Goal: Information Seeking & Learning: Learn about a topic

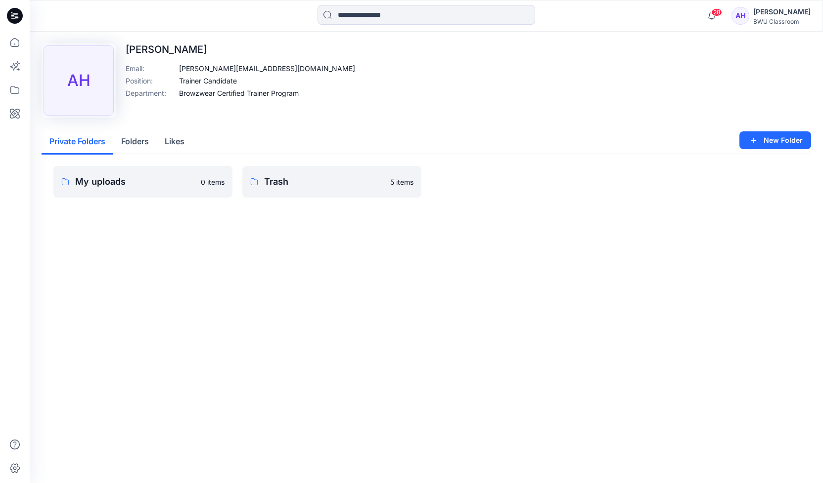
drag, startPoint x: 70, startPoint y: 461, endPoint x: 80, endPoint y: 458, distance: 10.3
click at [70, 461] on div "Upload Image AH [PERSON_NAME] Email : [PERSON_NAME][EMAIL_ADDRESS][DOMAIN_NAME]…" at bounding box center [426, 258] width 793 height 452
click at [9, 44] on icon at bounding box center [15, 43] width 22 height 22
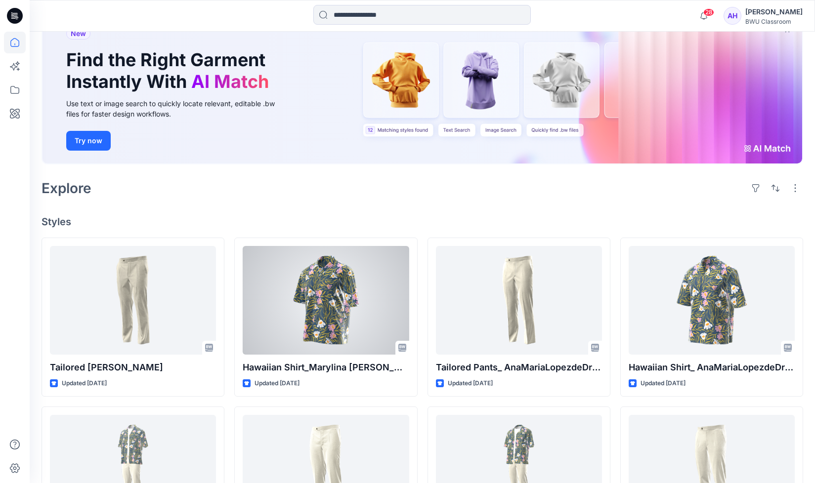
scroll to position [99, 0]
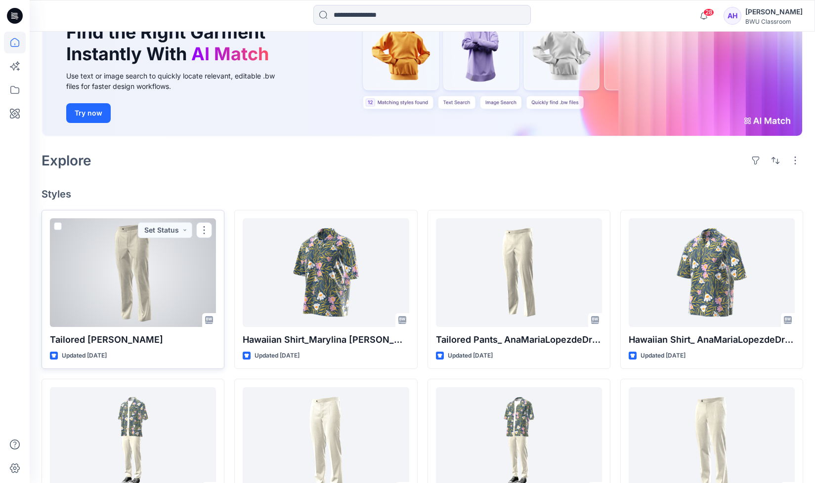
click at [131, 236] on div at bounding box center [133, 272] width 166 height 109
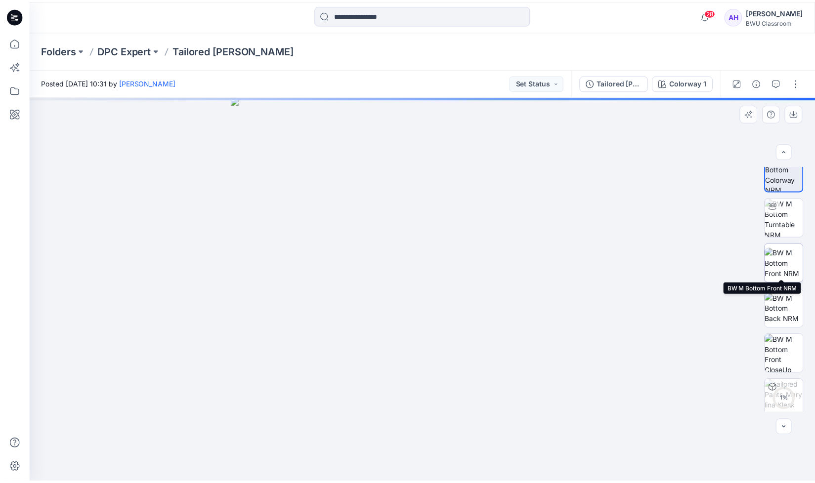
scroll to position [20, 0]
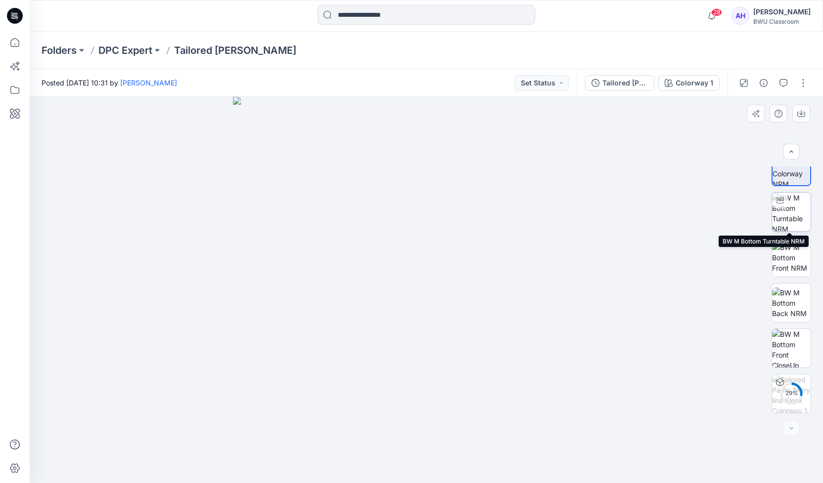
click at [794, 217] on img at bounding box center [791, 212] width 39 height 39
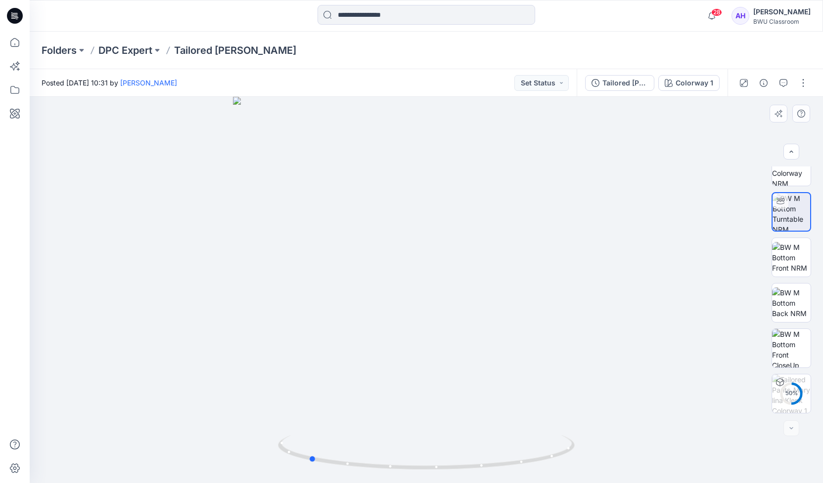
drag, startPoint x: 465, startPoint y: 293, endPoint x: 347, endPoint y: 278, distance: 118.6
click at [347, 278] on div at bounding box center [426, 290] width 793 height 387
drag, startPoint x: 448, startPoint y: 281, endPoint x: 378, endPoint y: 280, distance: 70.2
click at [378, 280] on div at bounding box center [426, 290] width 793 height 387
click at [784, 267] on img at bounding box center [791, 257] width 39 height 31
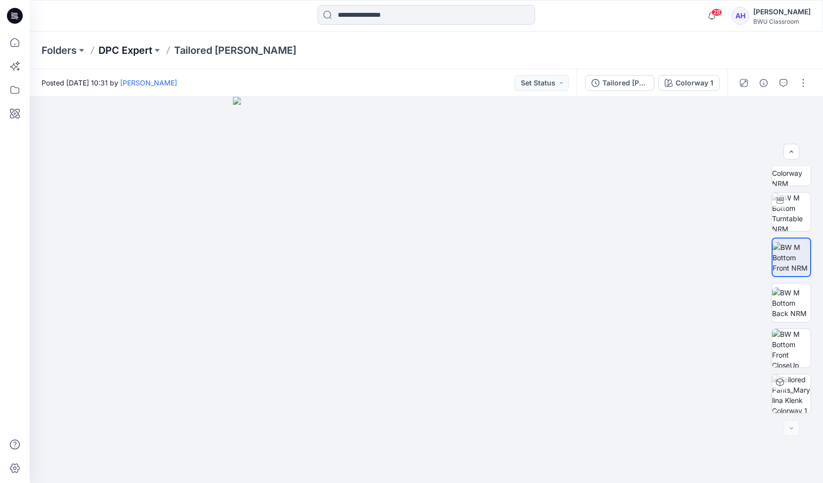
click at [133, 48] on p "DPC Expert" at bounding box center [125, 50] width 54 height 14
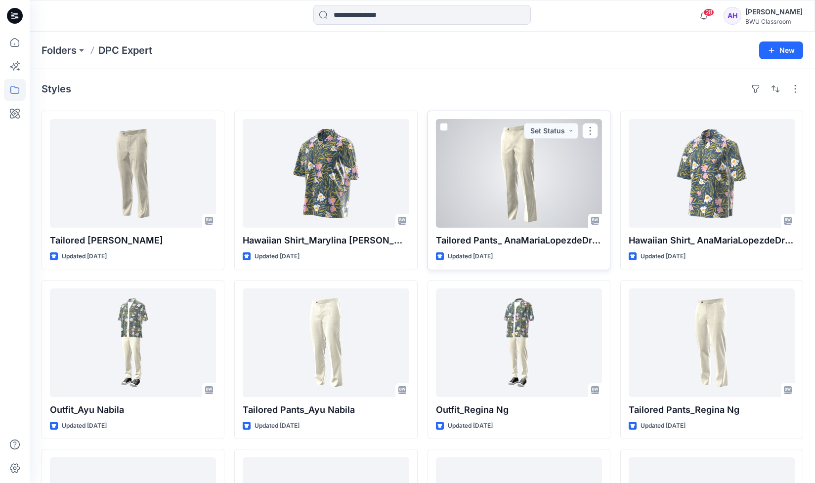
click at [525, 167] on div at bounding box center [519, 173] width 166 height 109
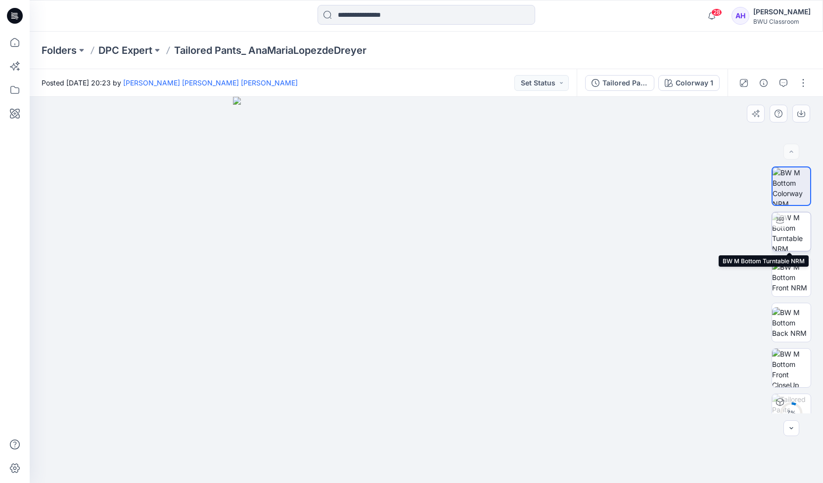
click at [795, 240] on img at bounding box center [791, 232] width 39 height 39
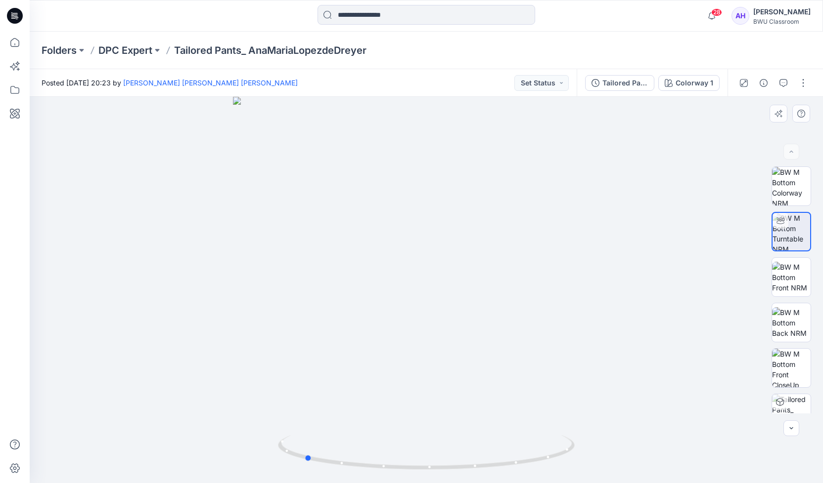
drag, startPoint x: 474, startPoint y: 265, endPoint x: 352, endPoint y: 291, distance: 124.9
click at [352, 291] on div at bounding box center [426, 290] width 793 height 387
click at [140, 52] on p "DPC Expert" at bounding box center [125, 50] width 54 height 14
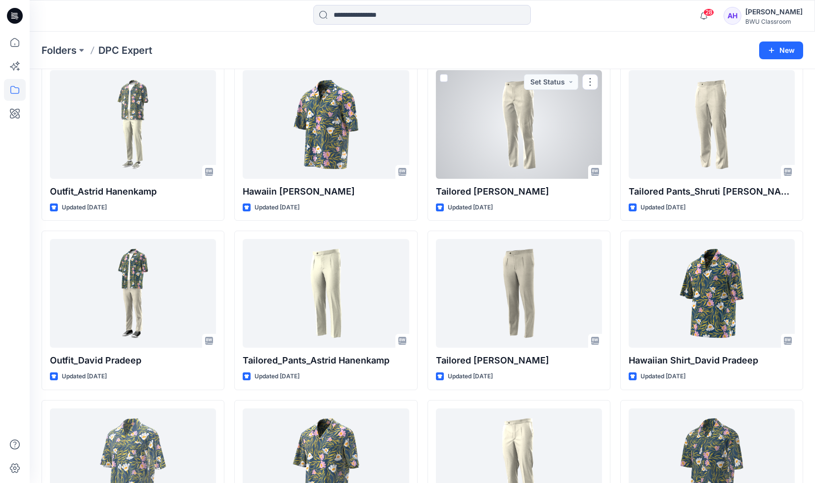
scroll to position [568, 0]
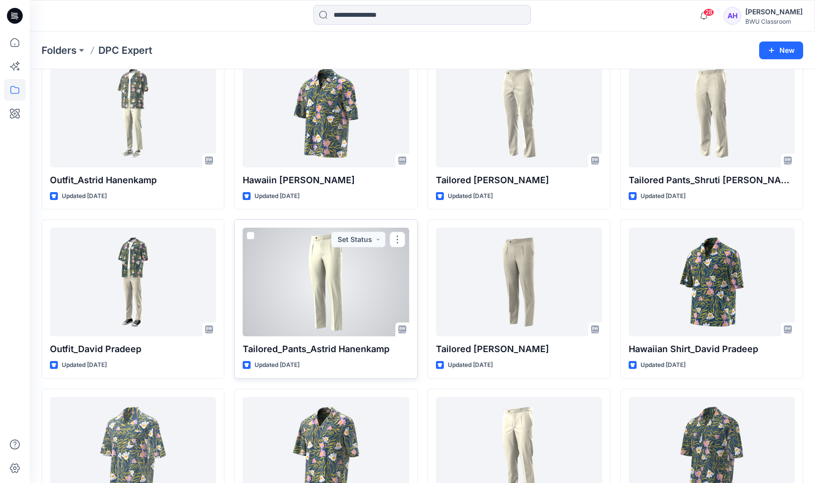
click at [340, 265] on div at bounding box center [326, 282] width 166 height 109
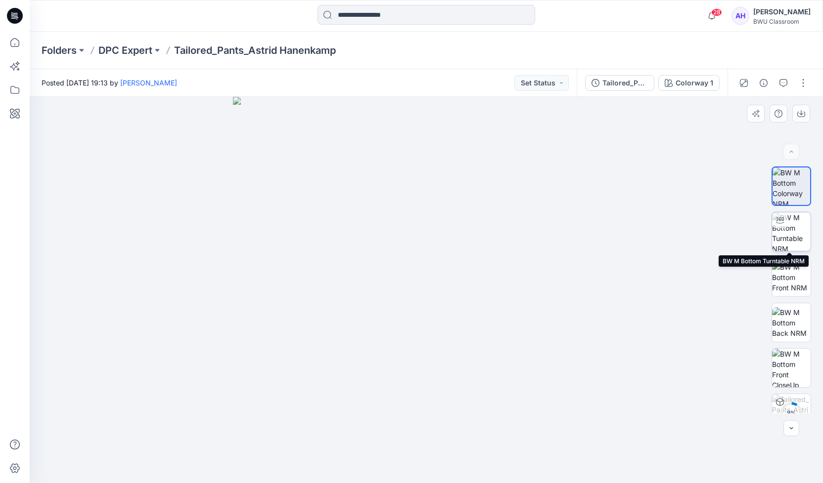
click at [786, 230] on img at bounding box center [791, 232] width 39 height 39
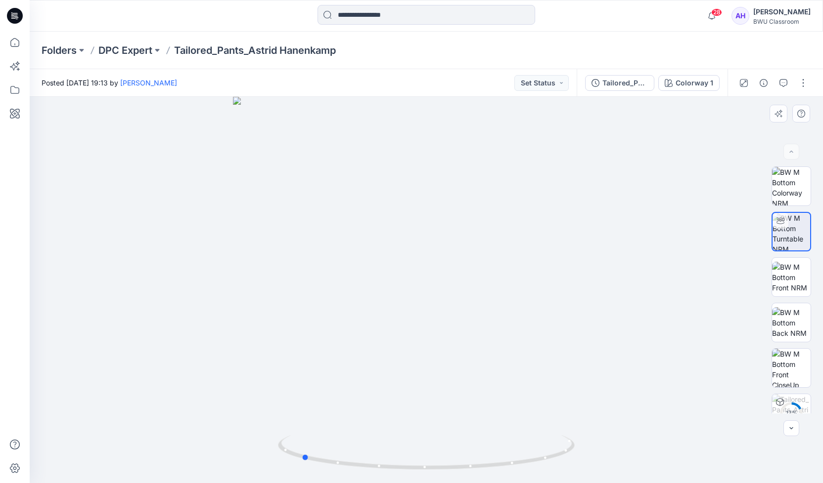
drag, startPoint x: 478, startPoint y: 260, endPoint x: 353, endPoint y: 266, distance: 125.2
click at [353, 266] on div at bounding box center [426, 290] width 793 height 387
drag, startPoint x: 449, startPoint y: 248, endPoint x: 305, endPoint y: 235, distance: 144.9
click at [305, 235] on div at bounding box center [426, 290] width 793 height 387
click at [122, 45] on p "DPC Expert" at bounding box center [125, 50] width 54 height 14
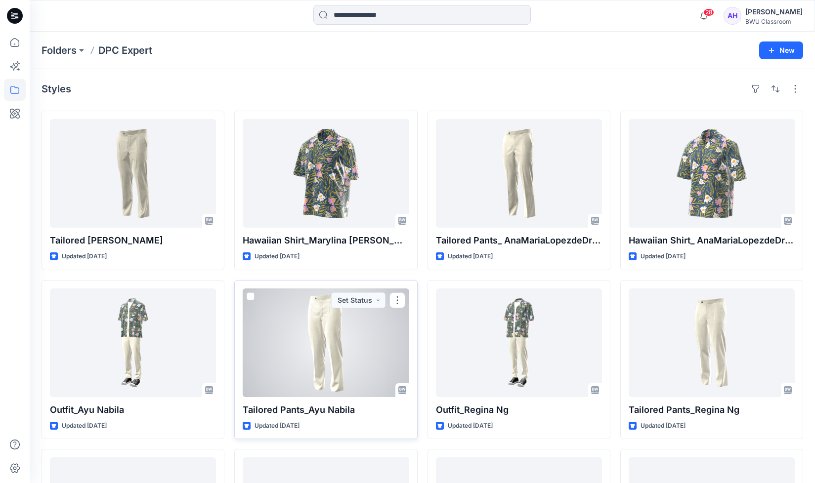
click at [342, 315] on div at bounding box center [326, 343] width 166 height 109
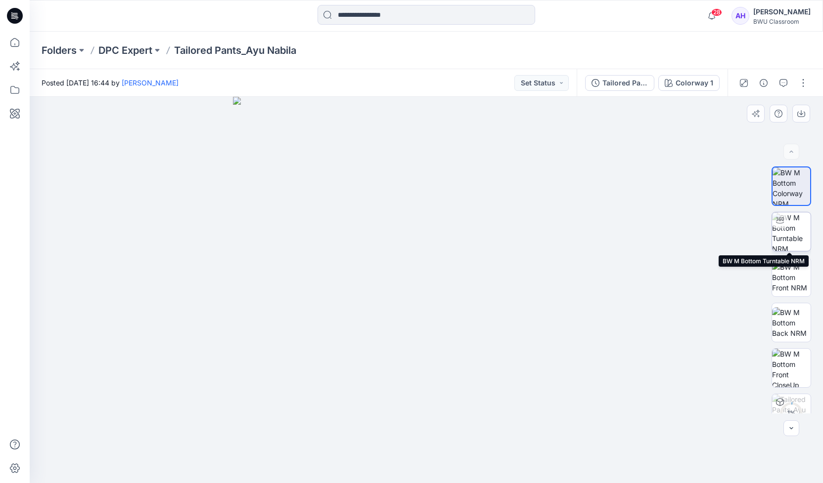
click at [793, 241] on img at bounding box center [791, 232] width 39 height 39
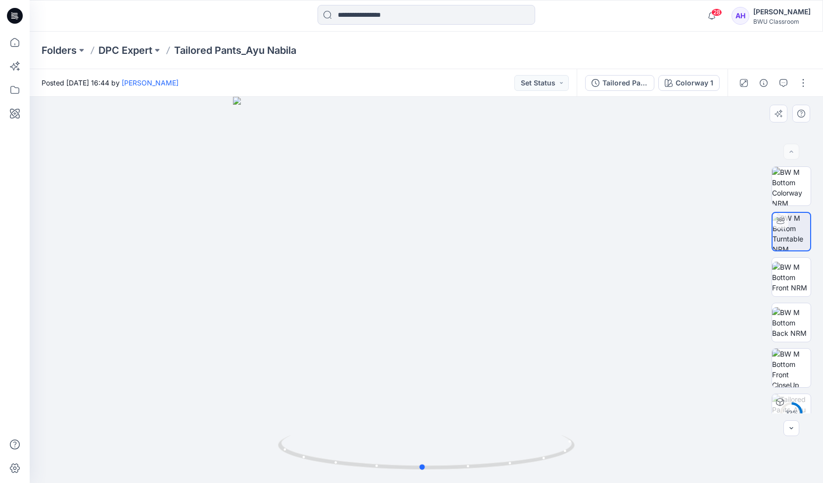
drag, startPoint x: 472, startPoint y: 248, endPoint x: 468, endPoint y: 263, distance: 16.3
click at [468, 263] on div at bounding box center [426, 290] width 793 height 387
click at [118, 51] on p "DPC Expert" at bounding box center [125, 50] width 54 height 14
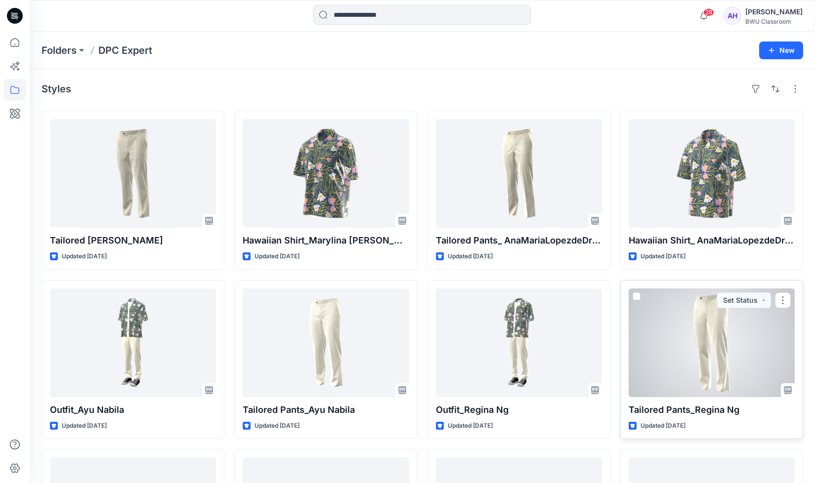
click at [711, 340] on div at bounding box center [712, 343] width 166 height 109
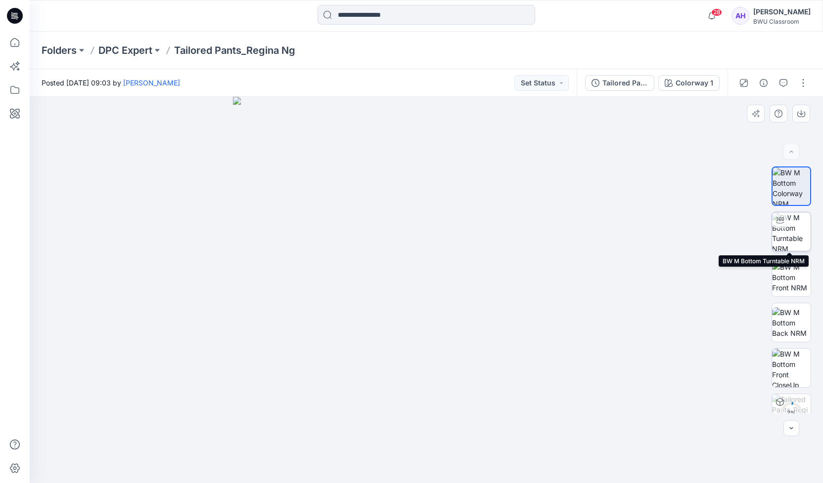
click at [778, 242] on img at bounding box center [791, 232] width 39 height 39
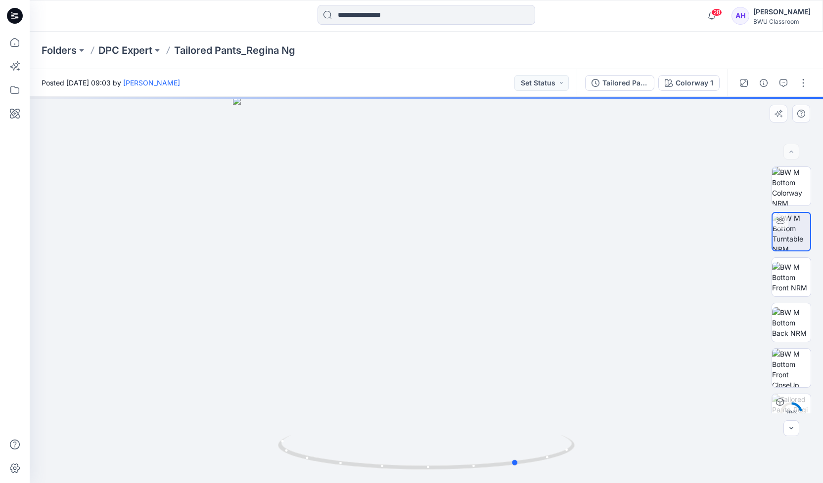
drag, startPoint x: 470, startPoint y: 270, endPoint x: 265, endPoint y: 262, distance: 204.8
click at [265, 262] on div at bounding box center [426, 290] width 793 height 387
click at [140, 46] on p "DPC Expert" at bounding box center [125, 50] width 54 height 14
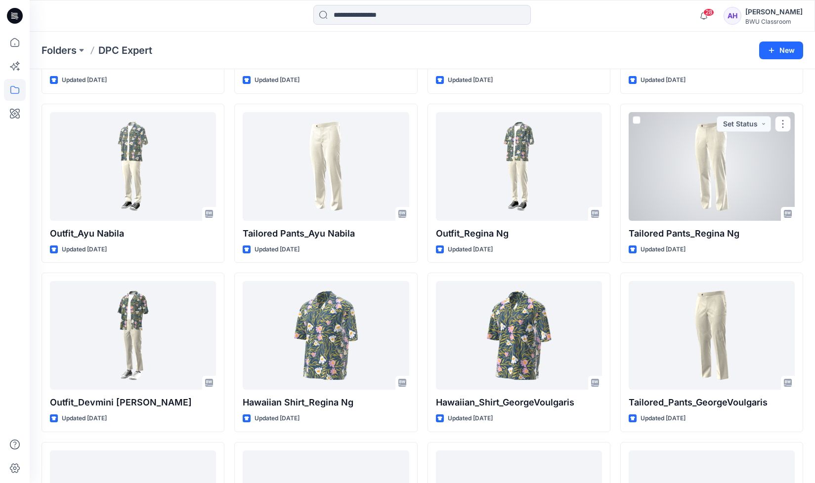
scroll to position [231, 0]
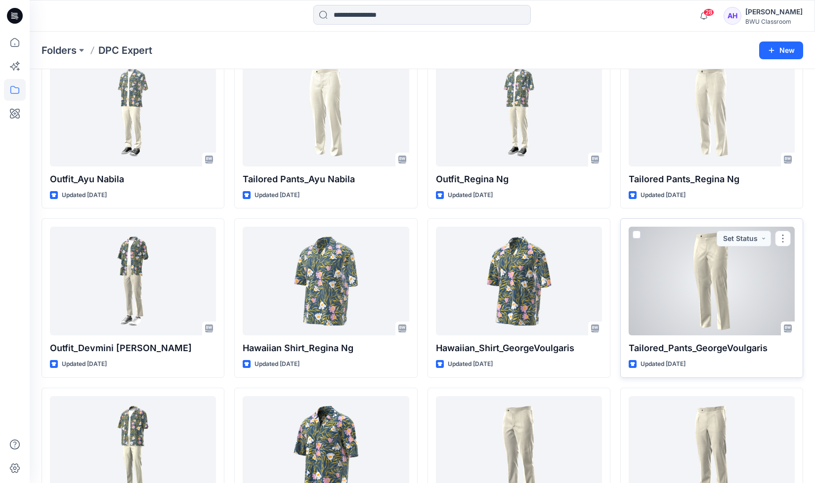
click at [711, 285] on div at bounding box center [712, 281] width 166 height 109
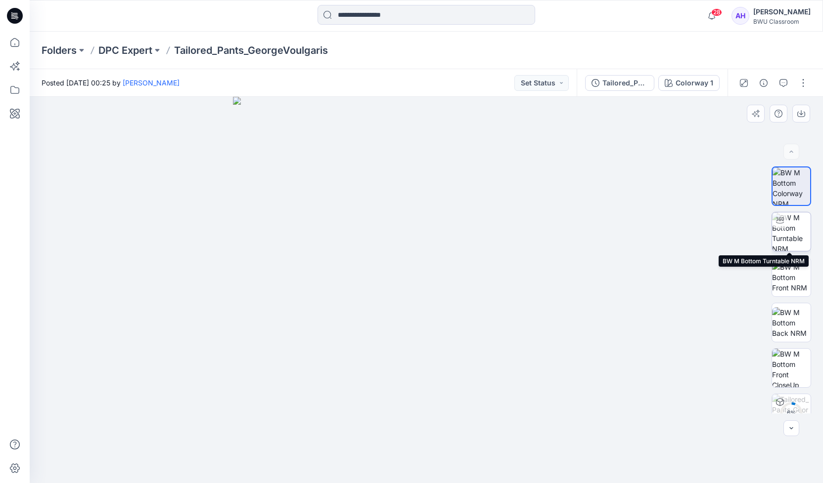
click at [783, 227] on div at bounding box center [780, 221] width 16 height 16
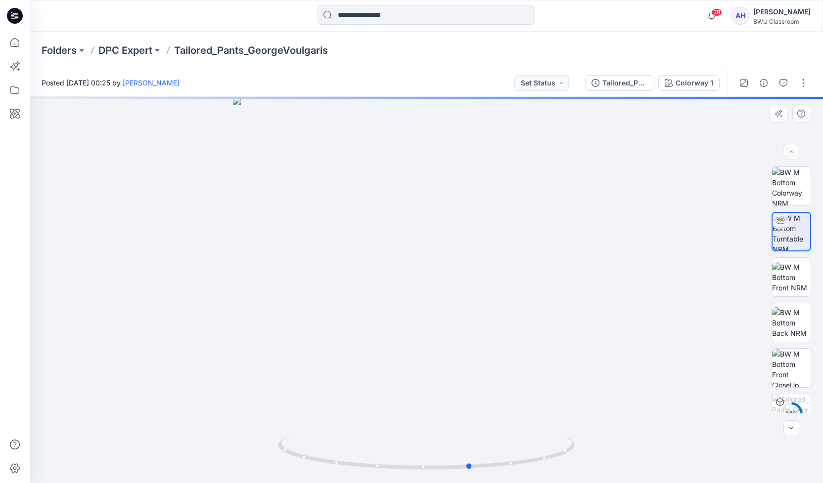
drag, startPoint x: 465, startPoint y: 278, endPoint x: 213, endPoint y: 271, distance: 252.2
click at [213, 271] on div at bounding box center [426, 290] width 793 height 387
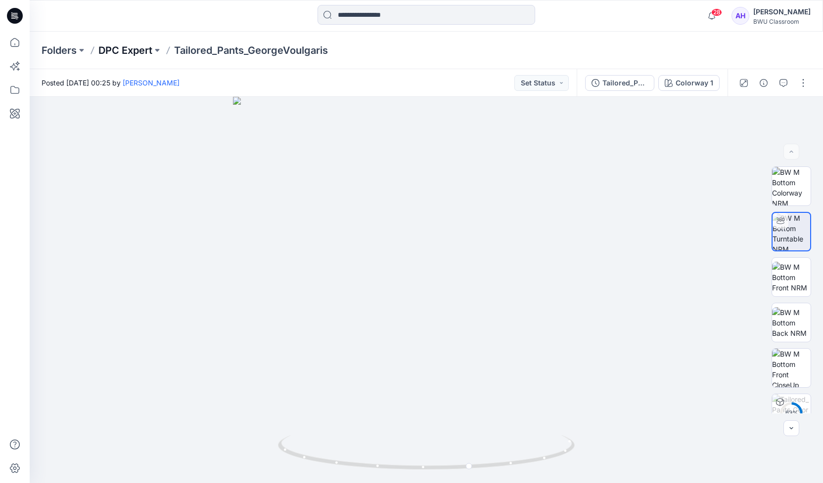
click at [135, 47] on p "DPC Expert" at bounding box center [125, 50] width 54 height 14
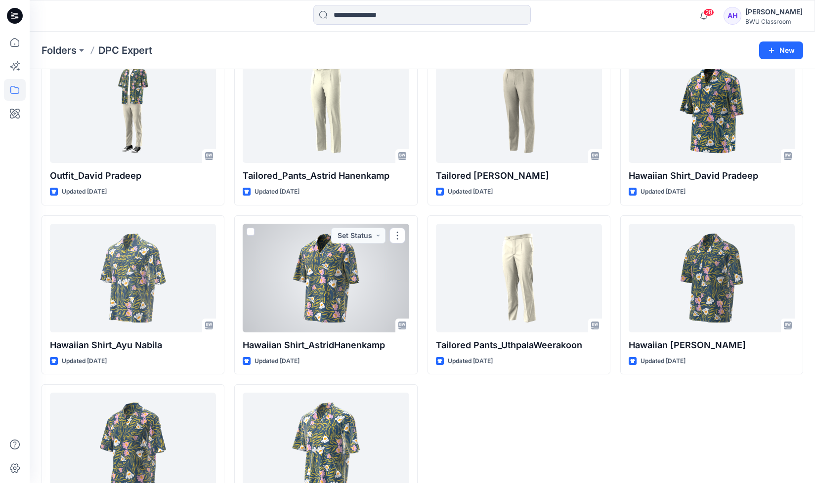
scroll to position [815, 0]
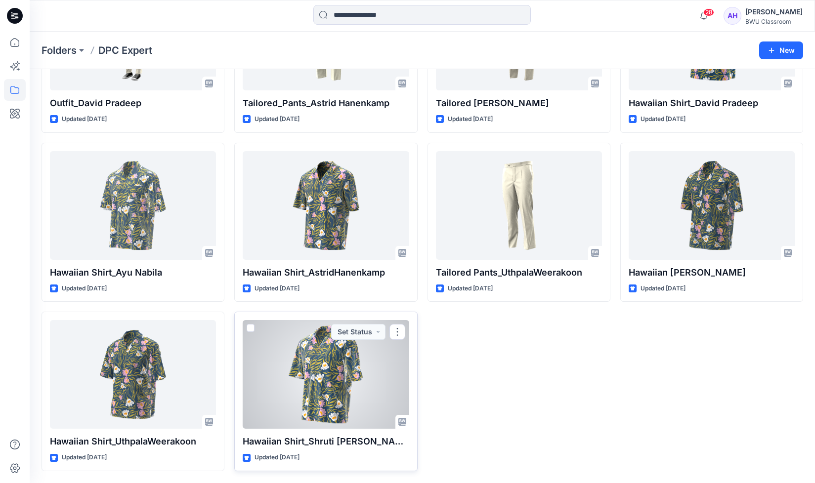
click at [344, 353] on div at bounding box center [326, 374] width 166 height 109
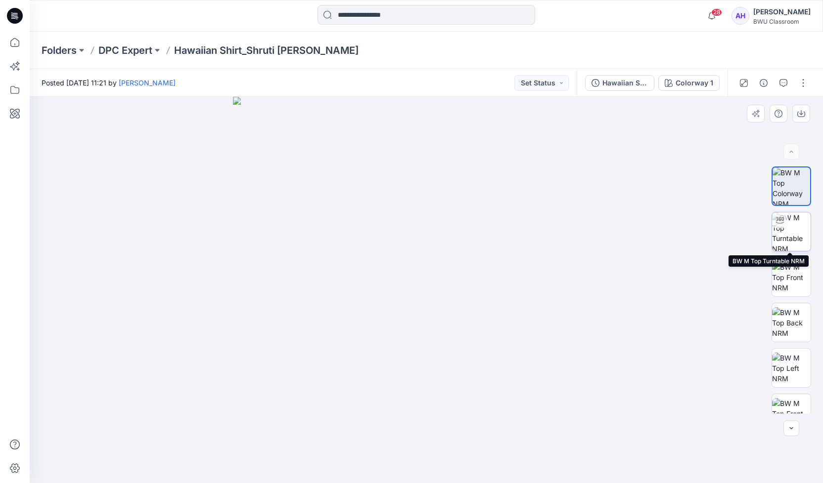
click at [785, 233] on img at bounding box center [791, 232] width 39 height 39
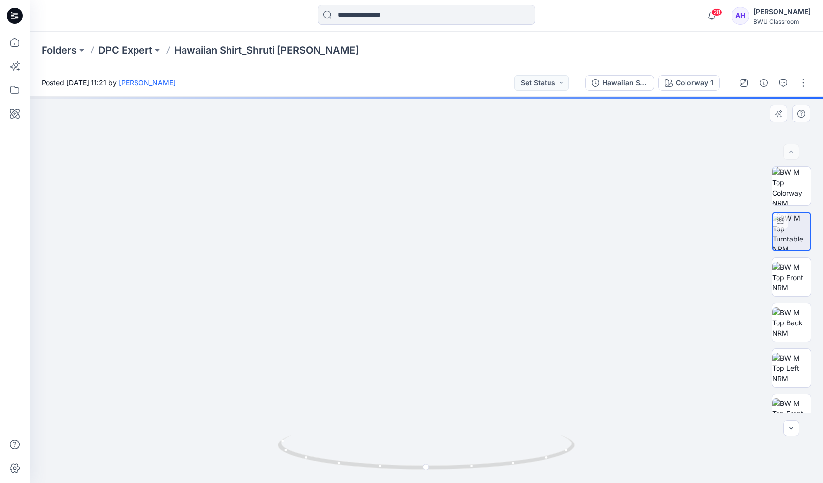
drag, startPoint x: 493, startPoint y: 231, endPoint x: 507, endPoint y: 370, distance: 139.6
click at [507, 370] on img at bounding box center [440, 175] width 1123 height 615
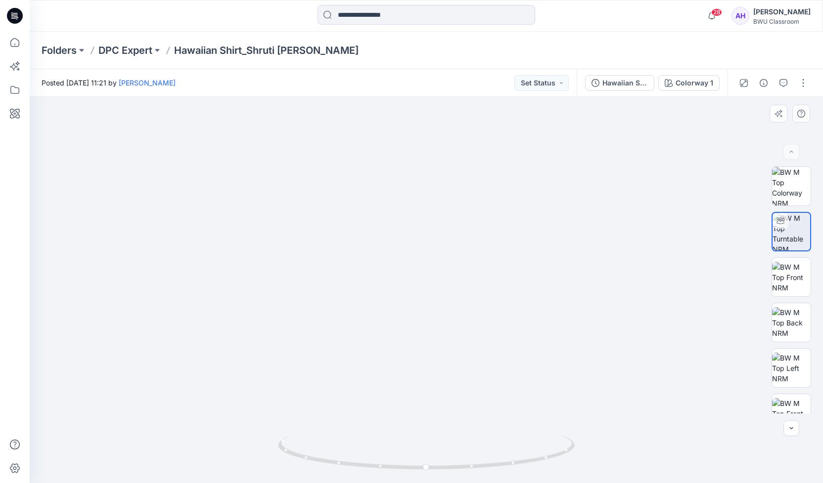
drag, startPoint x: 537, startPoint y: 395, endPoint x: 530, endPoint y: 393, distance: 7.7
click at [529, 395] on img at bounding box center [433, 175] width 1123 height 615
drag, startPoint x: 424, startPoint y: 469, endPoint x: 590, endPoint y: 467, distance: 166.6
click at [590, 467] on div at bounding box center [426, 290] width 793 height 387
click at [140, 46] on p "DPC Expert" at bounding box center [125, 50] width 54 height 14
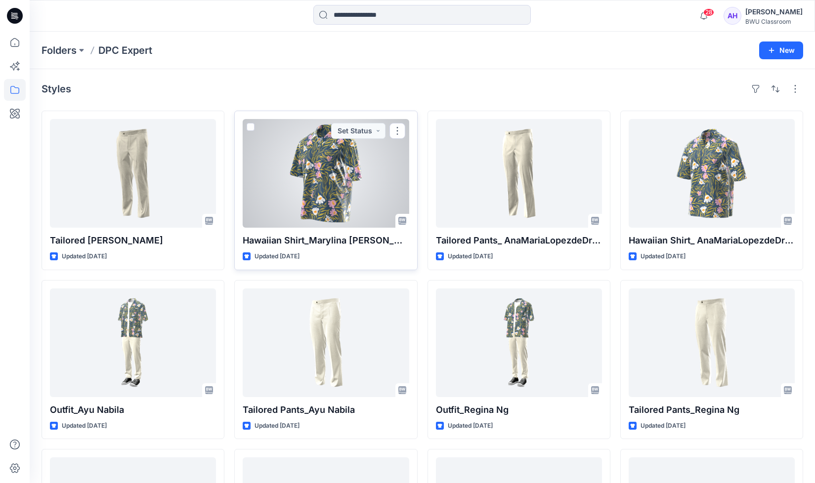
click at [318, 173] on div at bounding box center [326, 173] width 166 height 109
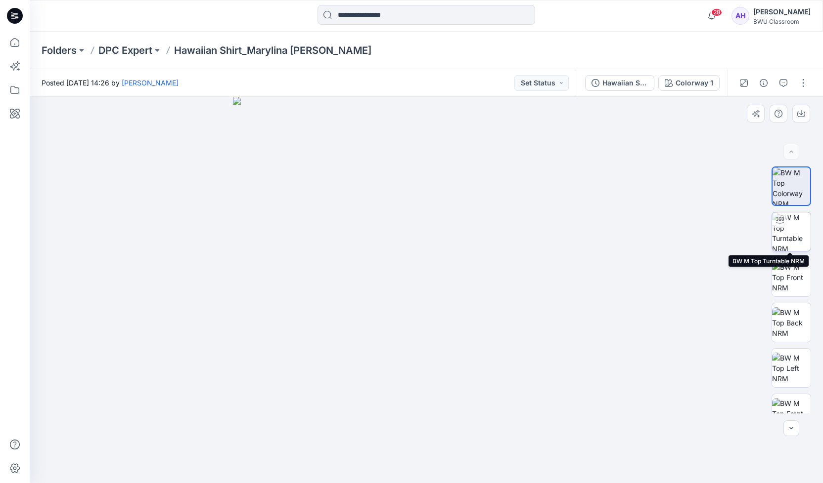
click at [790, 228] on img at bounding box center [791, 232] width 39 height 39
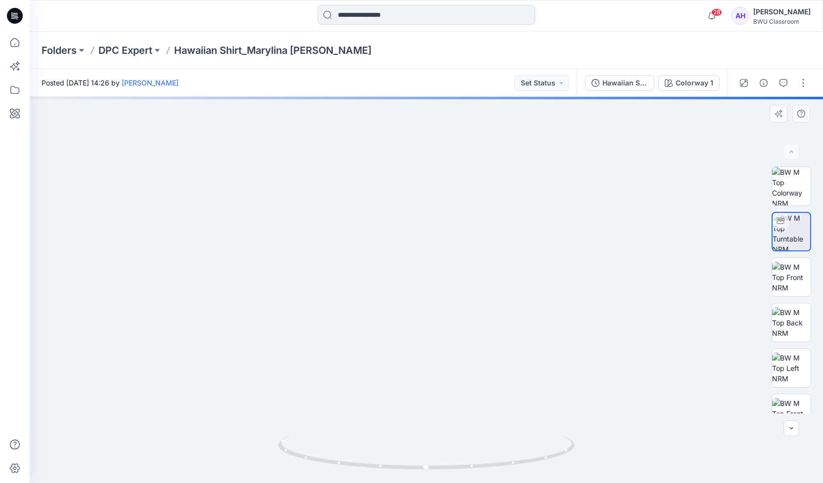
drag, startPoint x: 435, startPoint y: 215, endPoint x: 441, endPoint y: 360, distance: 145.4
click at [441, 360] on img at bounding box center [432, 201] width 1031 height 563
drag, startPoint x: 429, startPoint y: 468, endPoint x: 595, endPoint y: 471, distance: 166.1
click at [595, 471] on div at bounding box center [426, 290] width 793 height 387
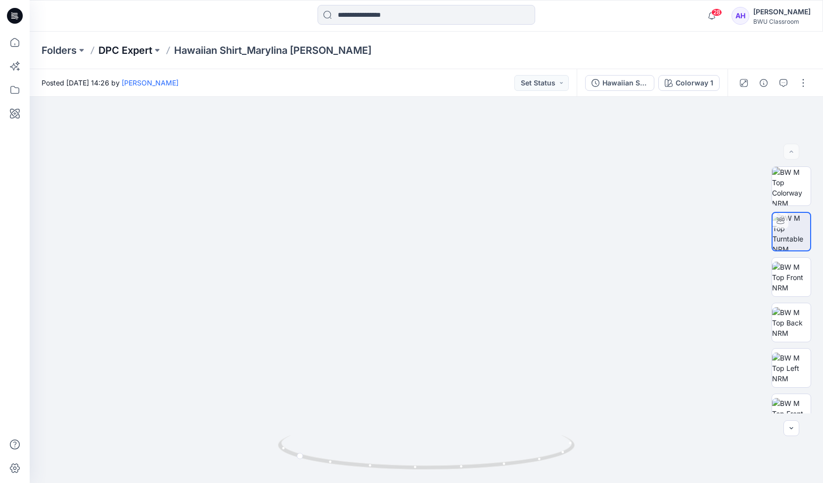
click at [131, 47] on p "DPC Expert" at bounding box center [125, 50] width 54 height 14
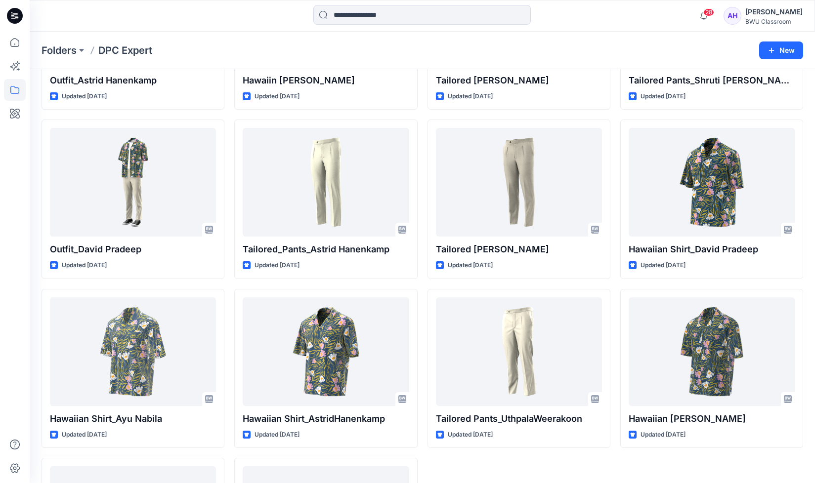
scroll to position [692, 0]
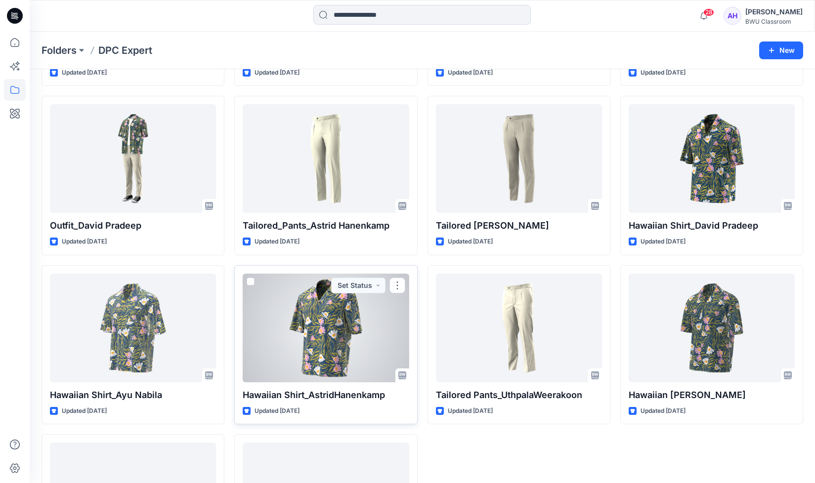
click at [334, 332] on div at bounding box center [326, 328] width 166 height 109
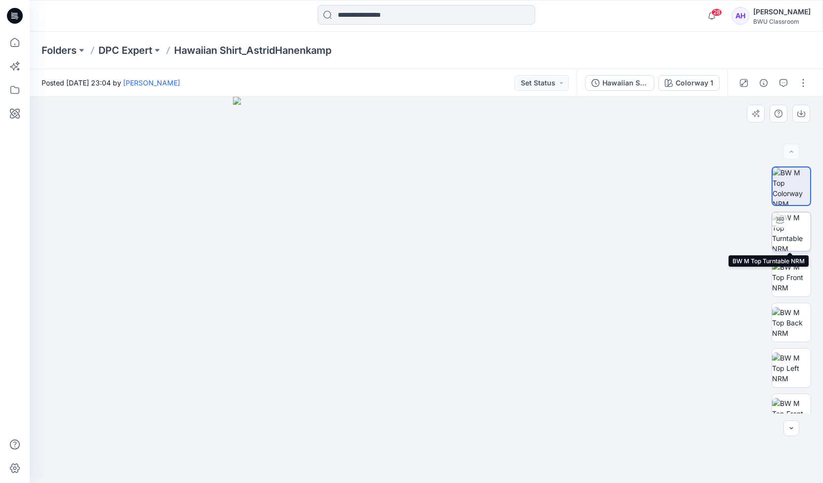
click at [780, 229] on img at bounding box center [791, 232] width 39 height 39
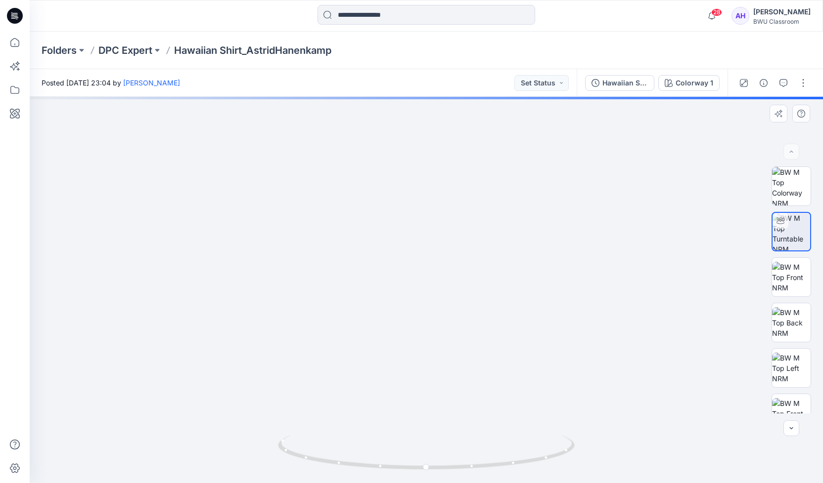
drag, startPoint x: 434, startPoint y: 213, endPoint x: 432, endPoint y: 327, distance: 114.2
click at [432, 327] on img at bounding box center [424, 209] width 939 height 548
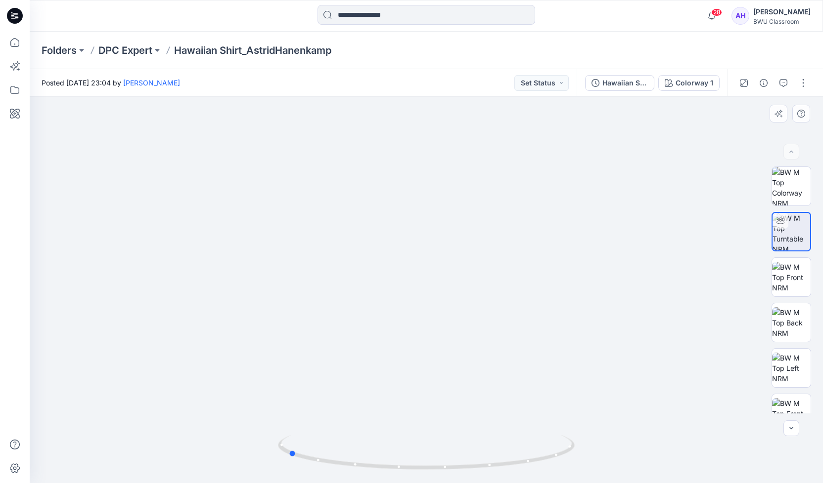
drag, startPoint x: 428, startPoint y: 468, endPoint x: 586, endPoint y: 464, distance: 158.2
click at [586, 464] on div at bounding box center [426, 290] width 793 height 387
click at [149, 49] on p "DPC Expert" at bounding box center [125, 50] width 54 height 14
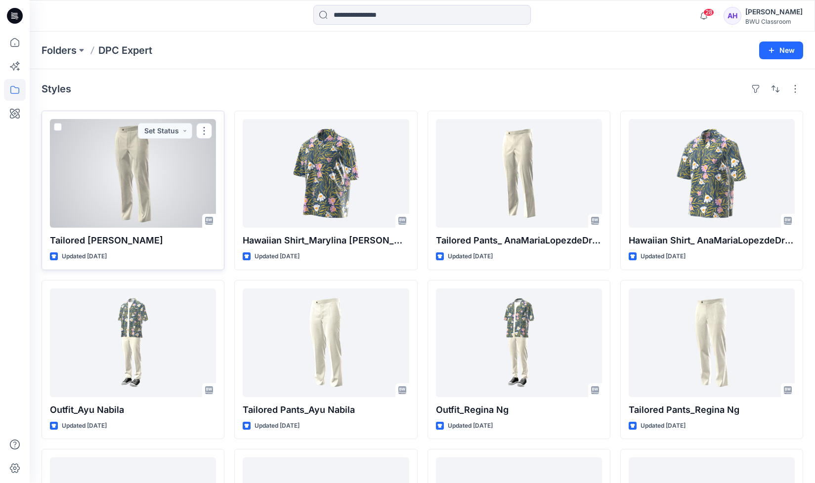
click at [131, 158] on div at bounding box center [133, 173] width 166 height 109
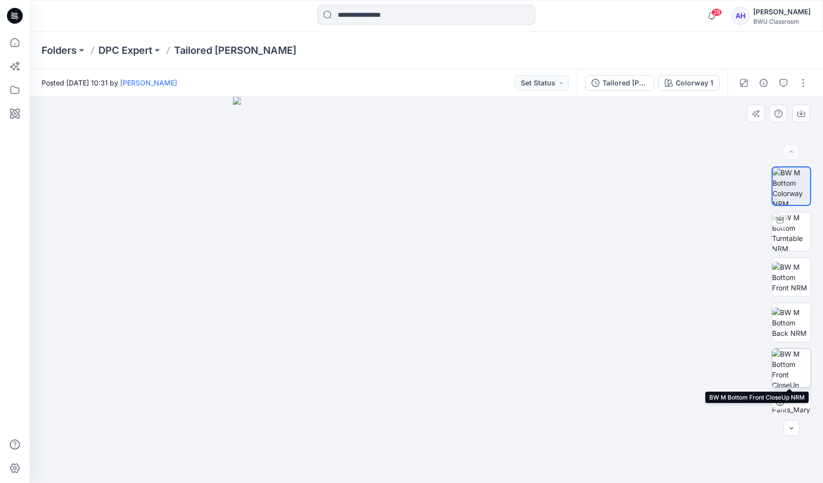
click at [793, 372] on img at bounding box center [791, 368] width 39 height 39
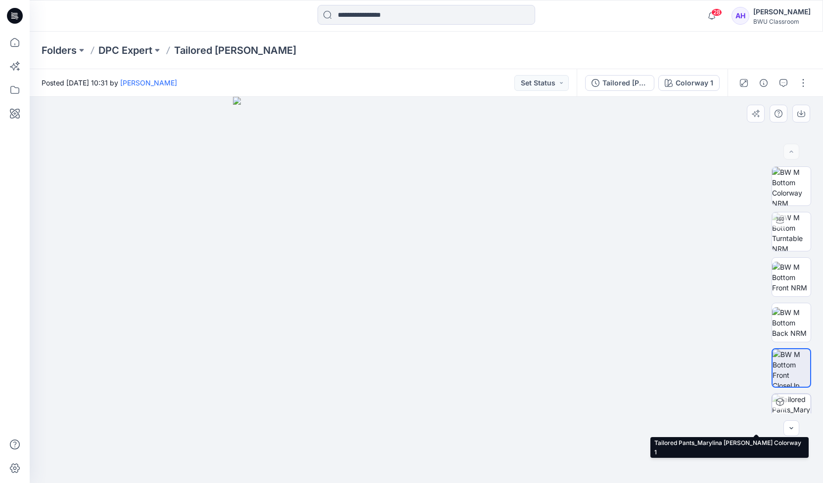
click at [784, 406] on div at bounding box center [780, 402] width 16 height 16
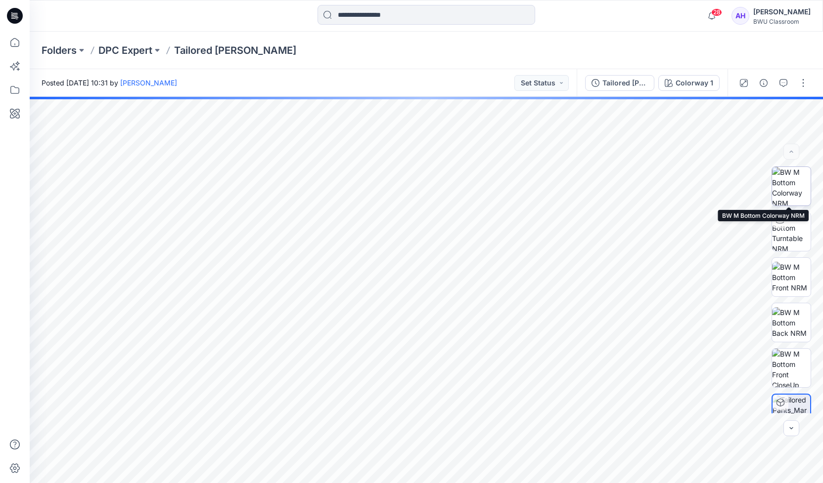
click at [781, 195] on img at bounding box center [791, 186] width 39 height 39
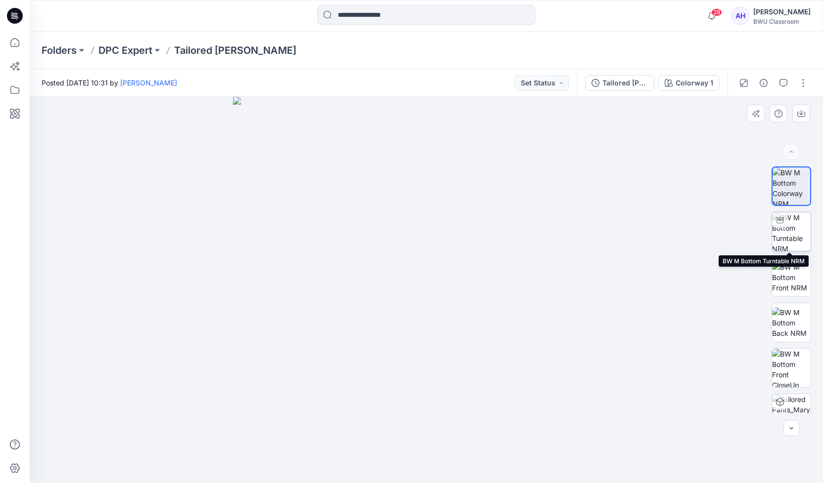
click at [791, 227] on img at bounding box center [791, 232] width 39 height 39
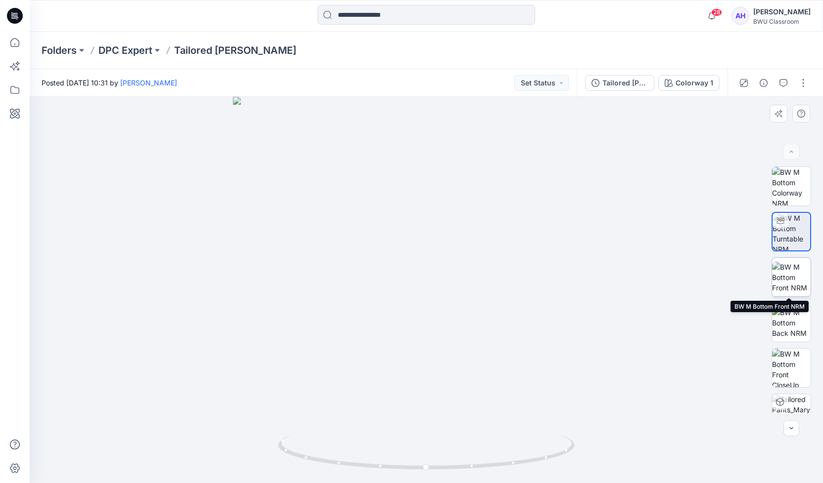
click at [791, 269] on img at bounding box center [791, 277] width 39 height 31
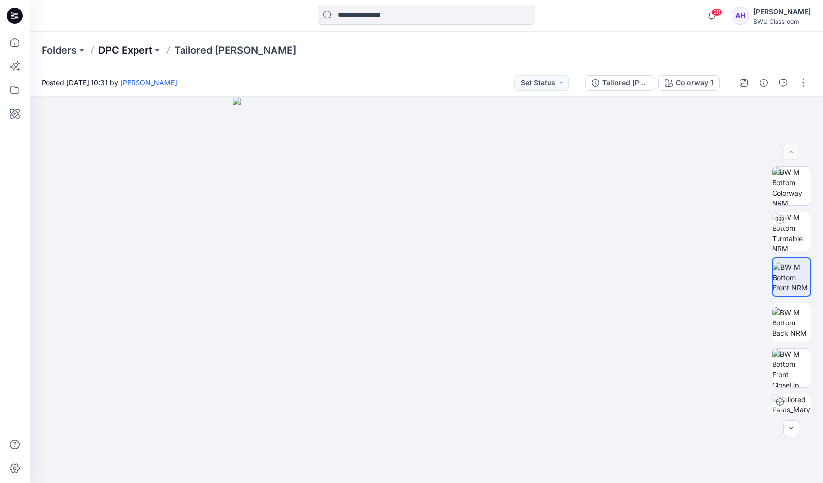
click at [137, 54] on p "DPC Expert" at bounding box center [125, 50] width 54 height 14
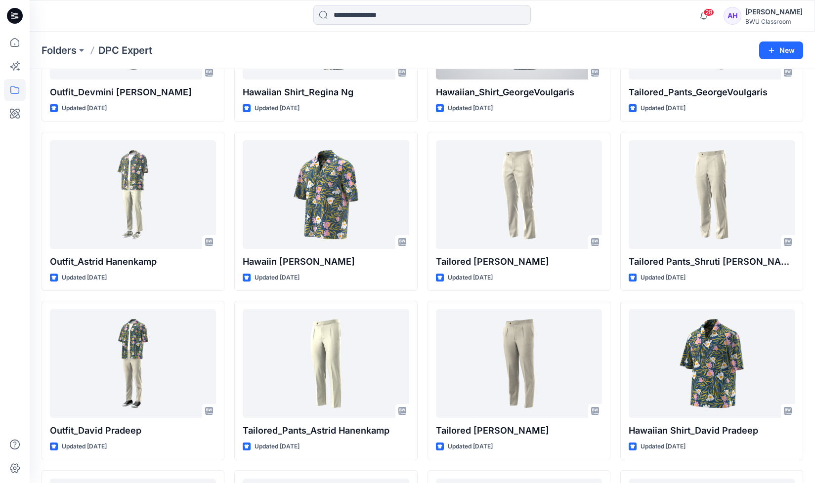
scroll to position [494, 0]
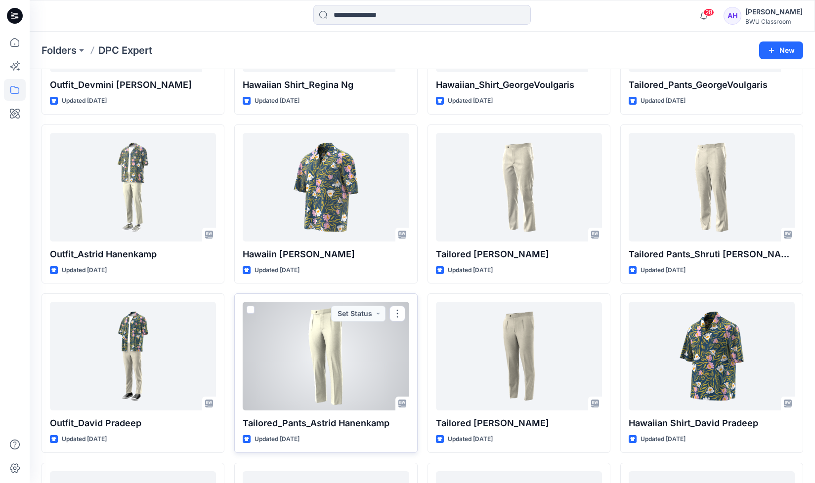
click at [341, 340] on div at bounding box center [326, 356] width 166 height 109
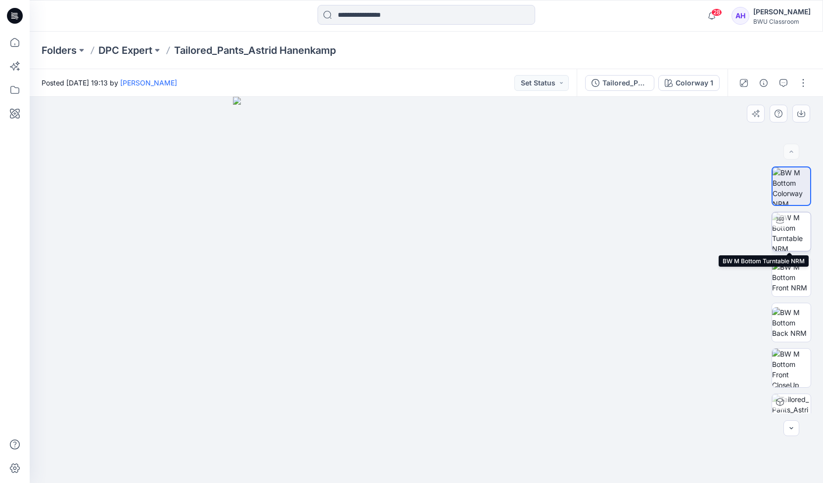
click at [784, 224] on div at bounding box center [791, 232] width 40 height 40
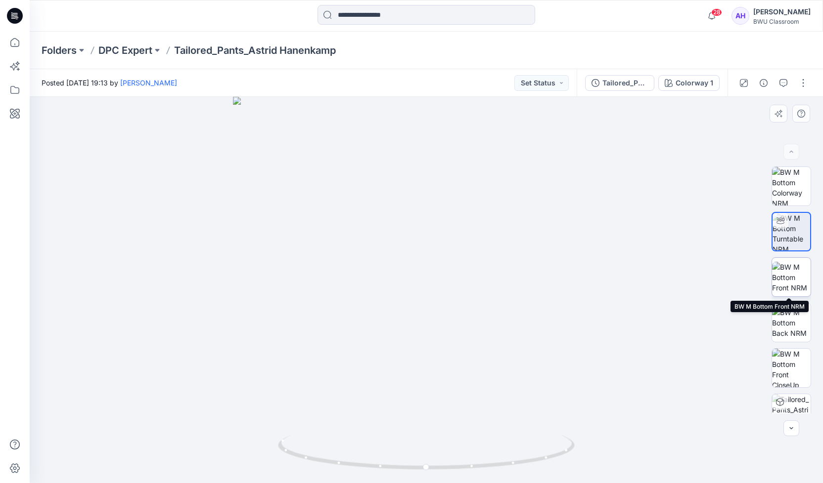
click at [789, 268] on img at bounding box center [791, 277] width 39 height 31
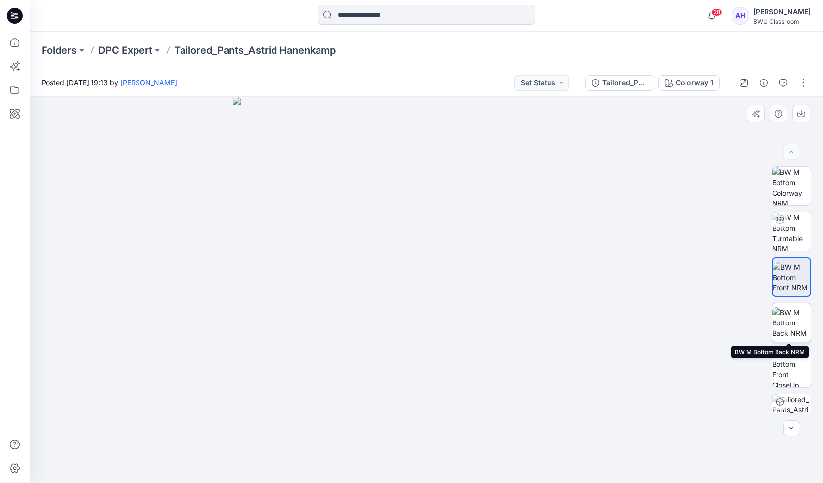
click at [793, 315] on img at bounding box center [791, 322] width 39 height 31
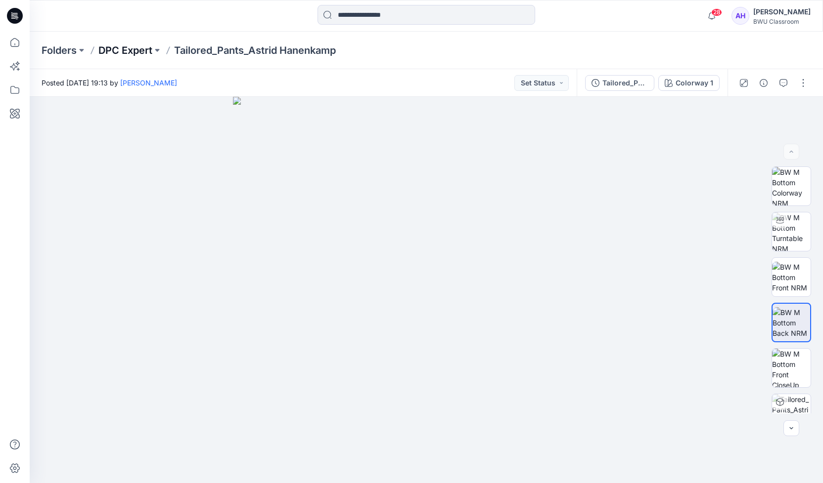
click at [123, 47] on p "DPC Expert" at bounding box center [125, 50] width 54 height 14
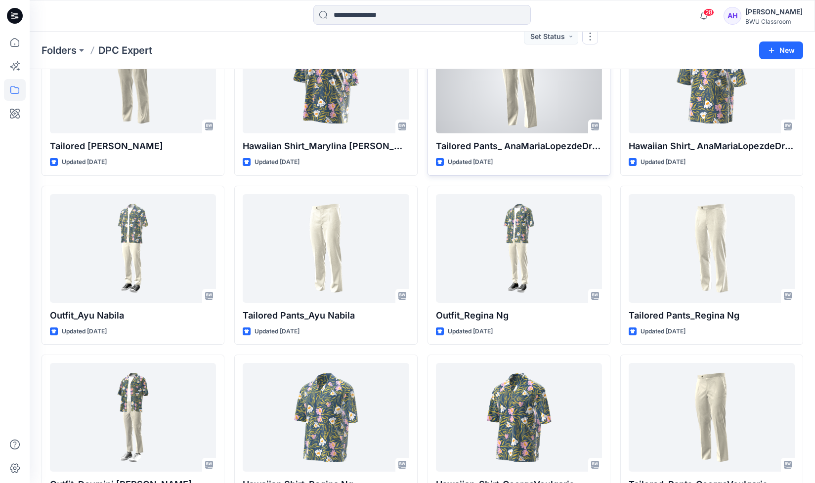
scroll to position [99, 0]
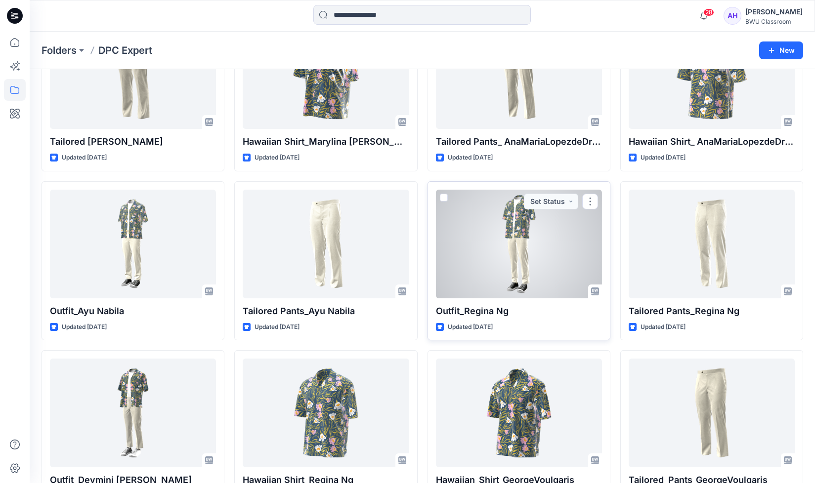
click at [522, 244] on div at bounding box center [519, 244] width 166 height 109
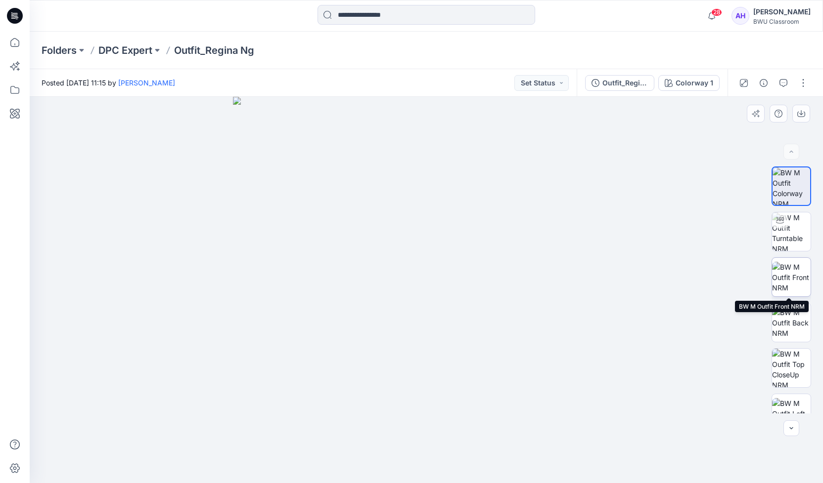
click at [793, 278] on img at bounding box center [791, 277] width 39 height 31
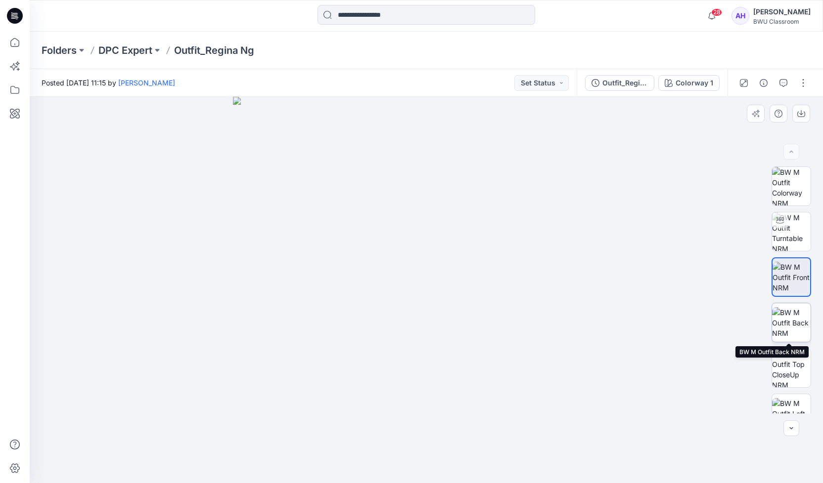
click at [795, 320] on img at bounding box center [791, 322] width 39 height 31
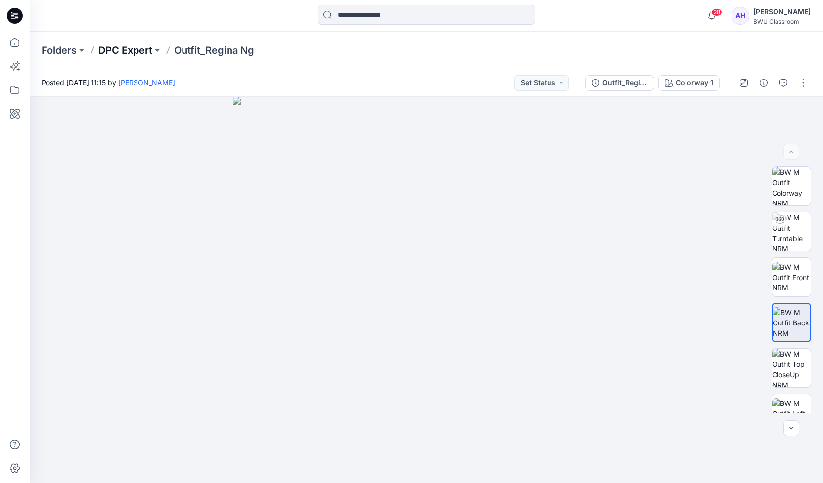
click at [117, 46] on p "DPC Expert" at bounding box center [125, 50] width 54 height 14
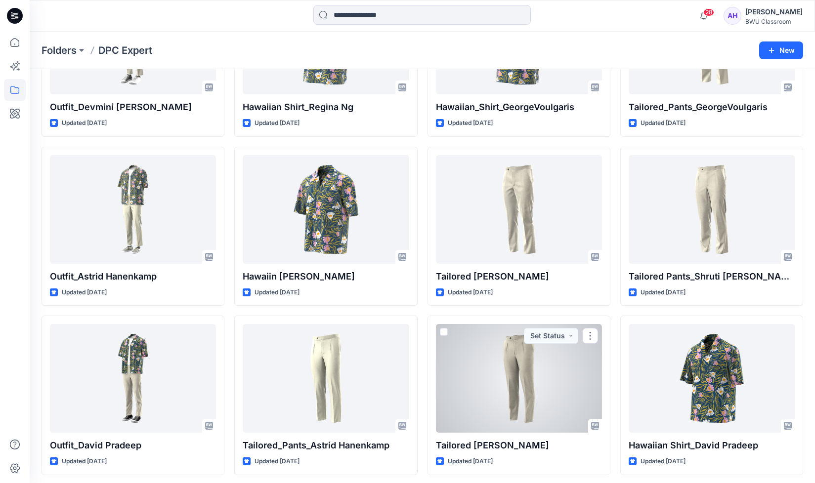
scroll to position [452, 0]
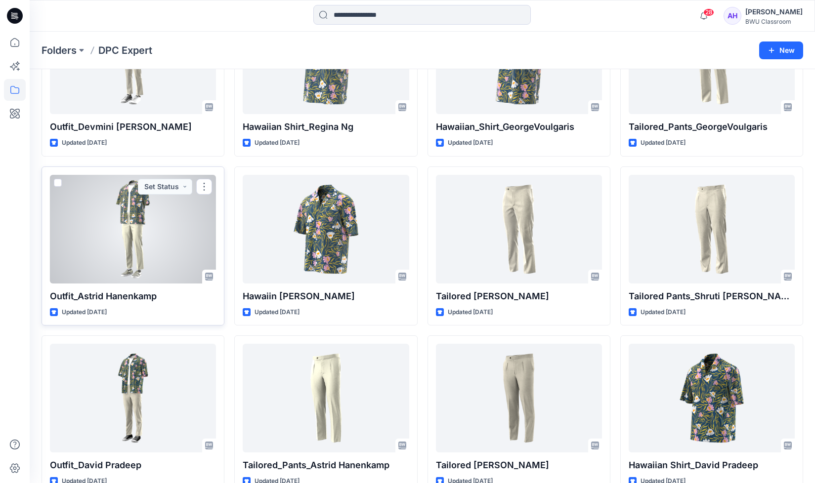
click at [142, 217] on div at bounding box center [133, 229] width 166 height 109
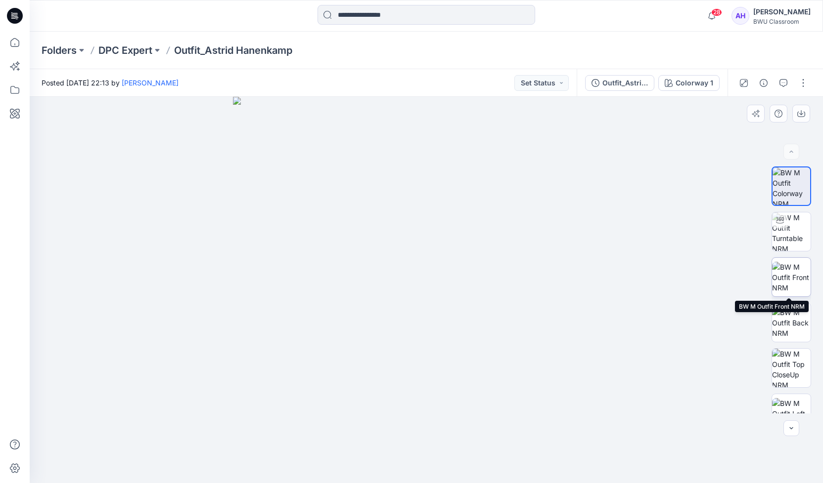
click at [779, 271] on img at bounding box center [791, 277] width 39 height 31
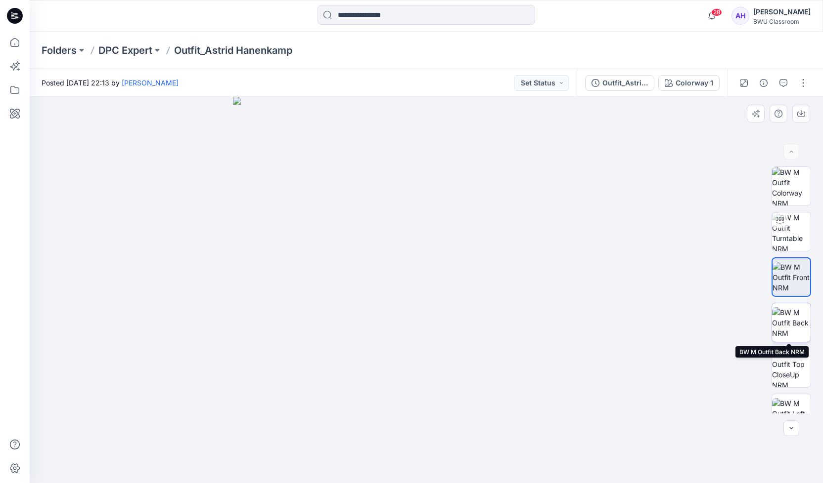
click at [791, 313] on img at bounding box center [791, 322] width 39 height 31
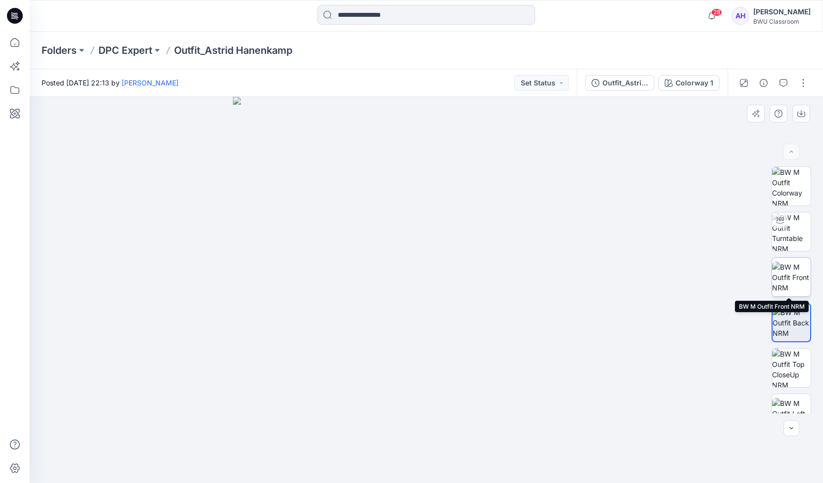
click at [787, 288] on img at bounding box center [791, 277] width 39 height 31
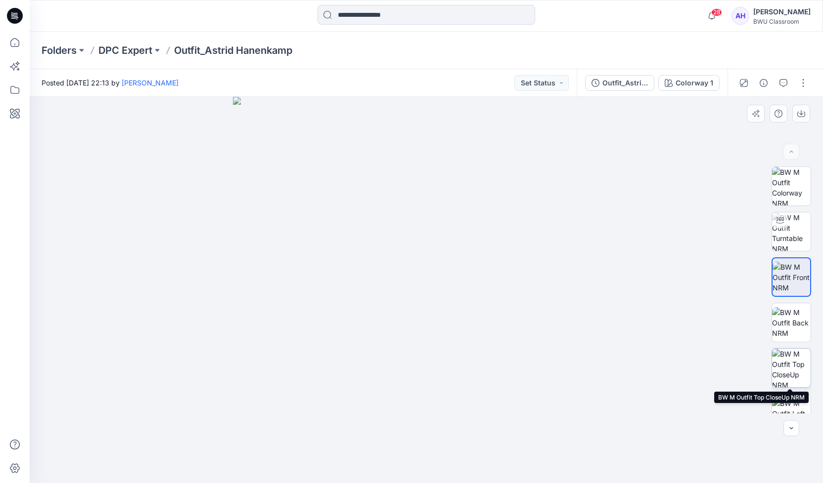
click at [788, 360] on img at bounding box center [791, 368] width 39 height 39
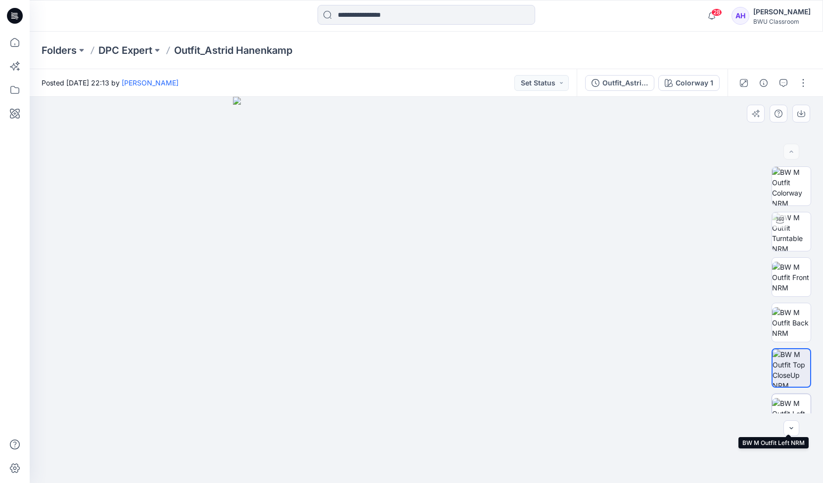
click at [791, 400] on img at bounding box center [791, 413] width 39 height 31
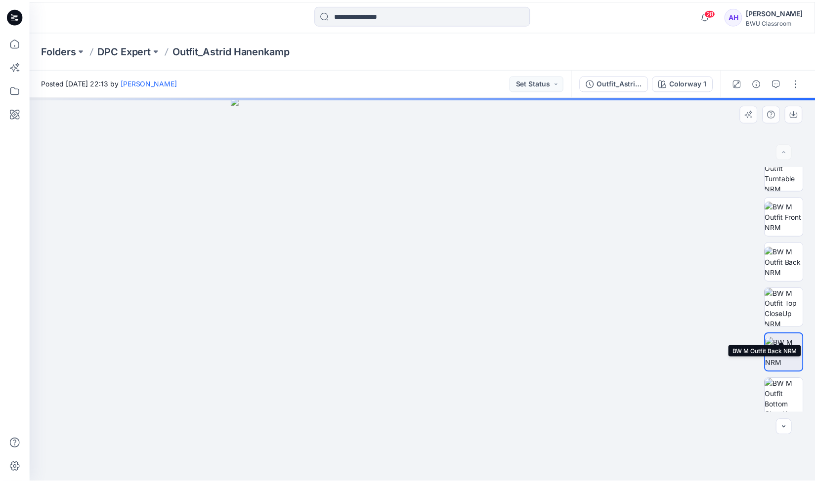
scroll to position [111, 0]
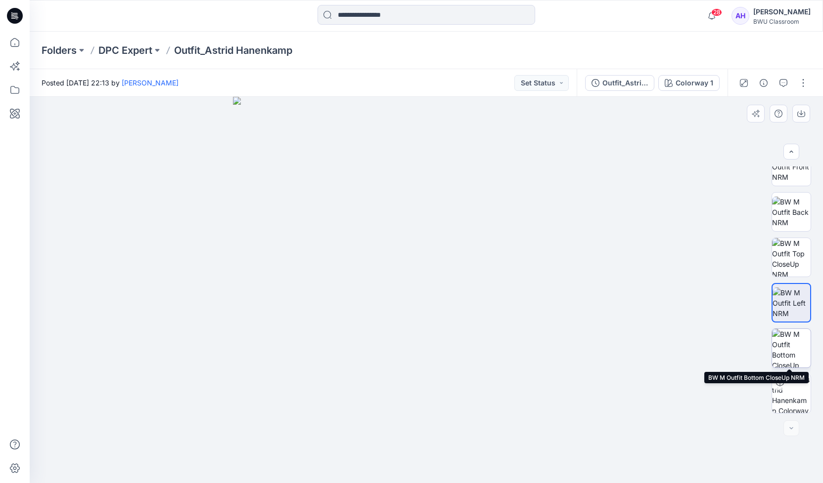
click at [782, 339] on img at bounding box center [791, 348] width 39 height 39
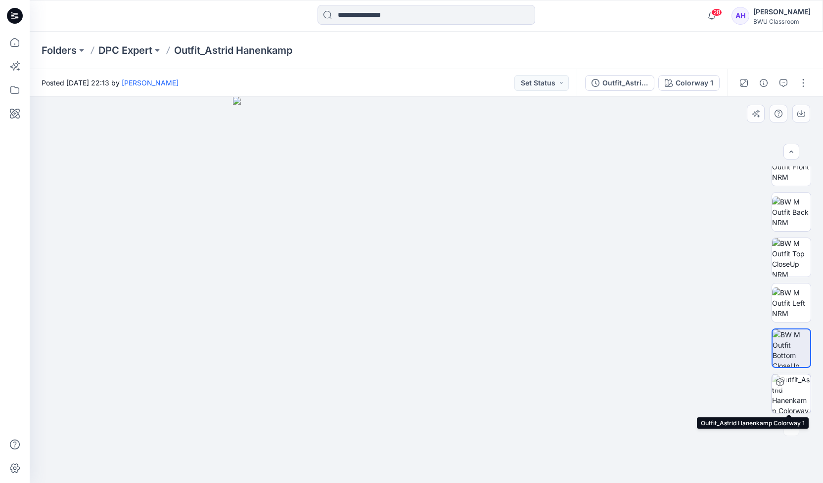
click at [793, 393] on img at bounding box center [791, 394] width 39 height 39
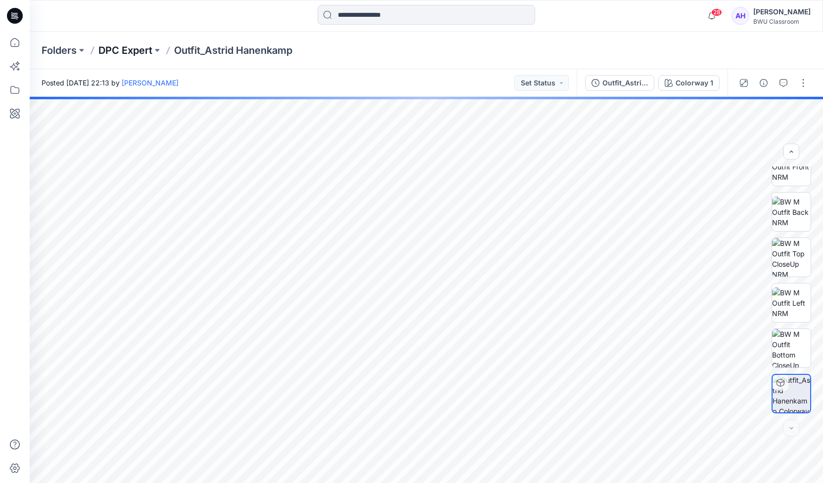
click at [117, 52] on p "DPC Expert" at bounding box center [125, 50] width 54 height 14
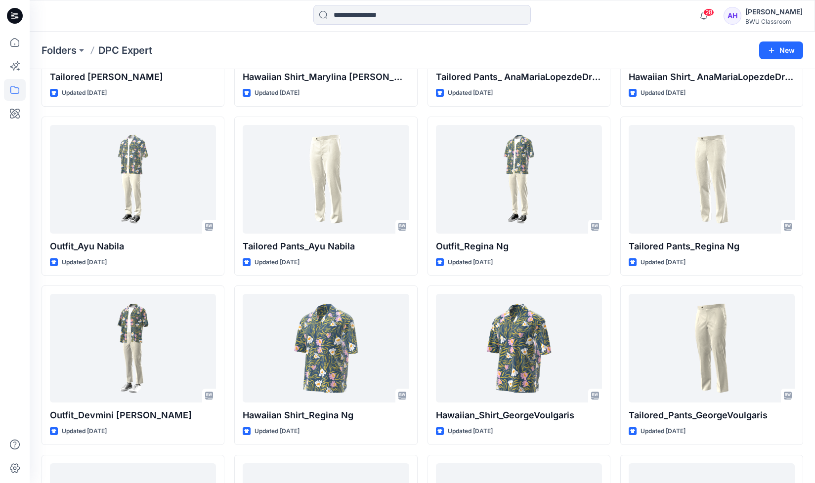
scroll to position [165, 0]
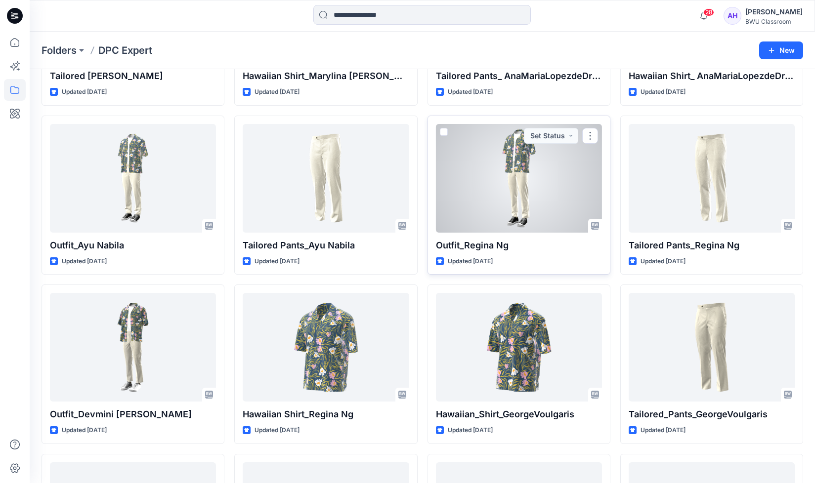
click at [535, 179] on div at bounding box center [519, 178] width 166 height 109
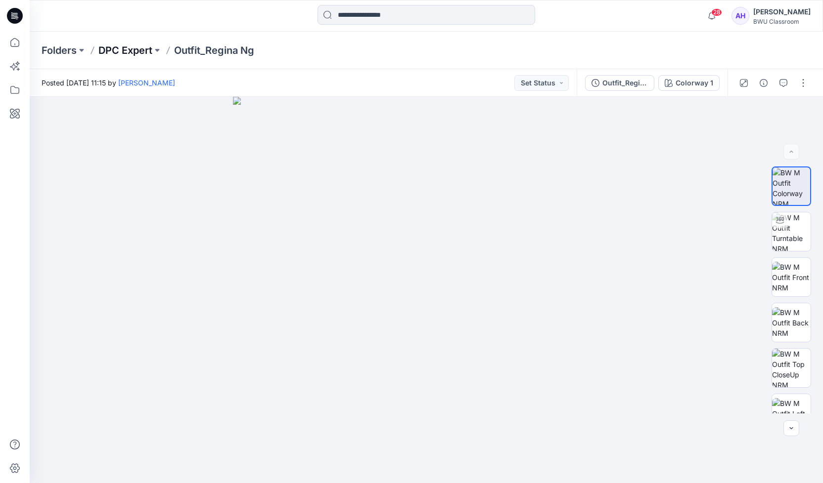
click at [128, 48] on p "DPC Expert" at bounding box center [125, 50] width 54 height 14
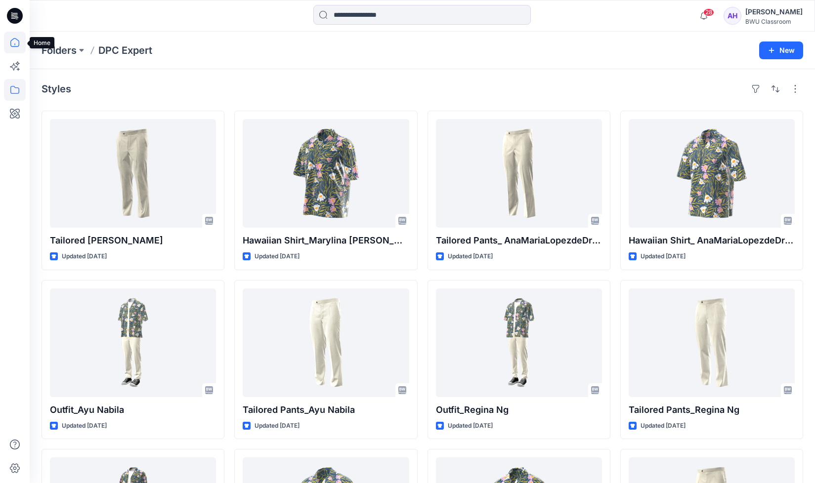
click at [14, 42] on icon at bounding box center [15, 43] width 22 height 22
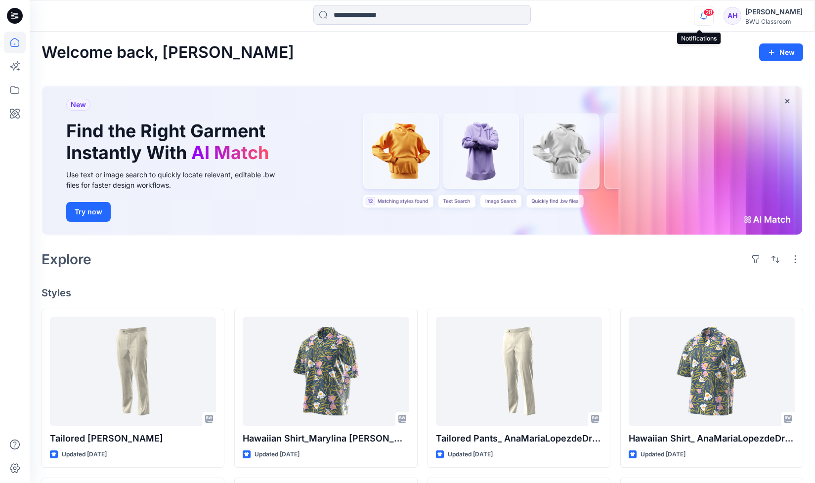
click at [700, 16] on icon "button" at bounding box center [703, 16] width 19 height 20
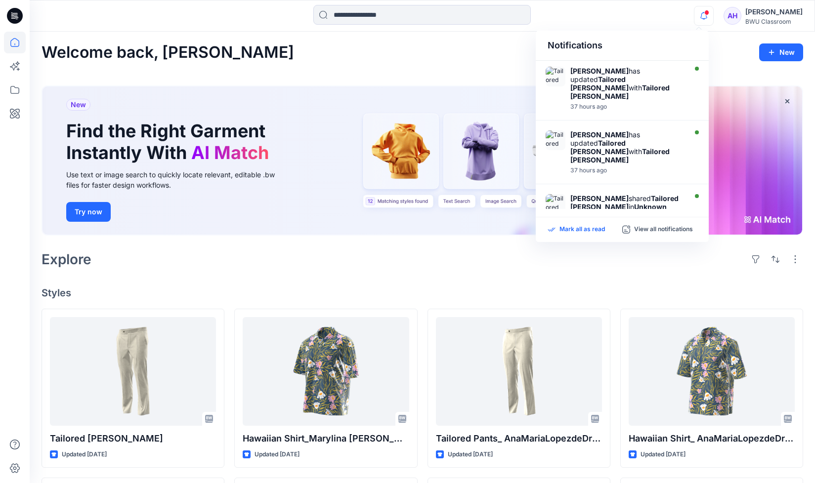
click at [595, 228] on p "Mark all as read" at bounding box center [582, 229] width 45 height 9
